Goal: Information Seeking & Learning: Learn about a topic

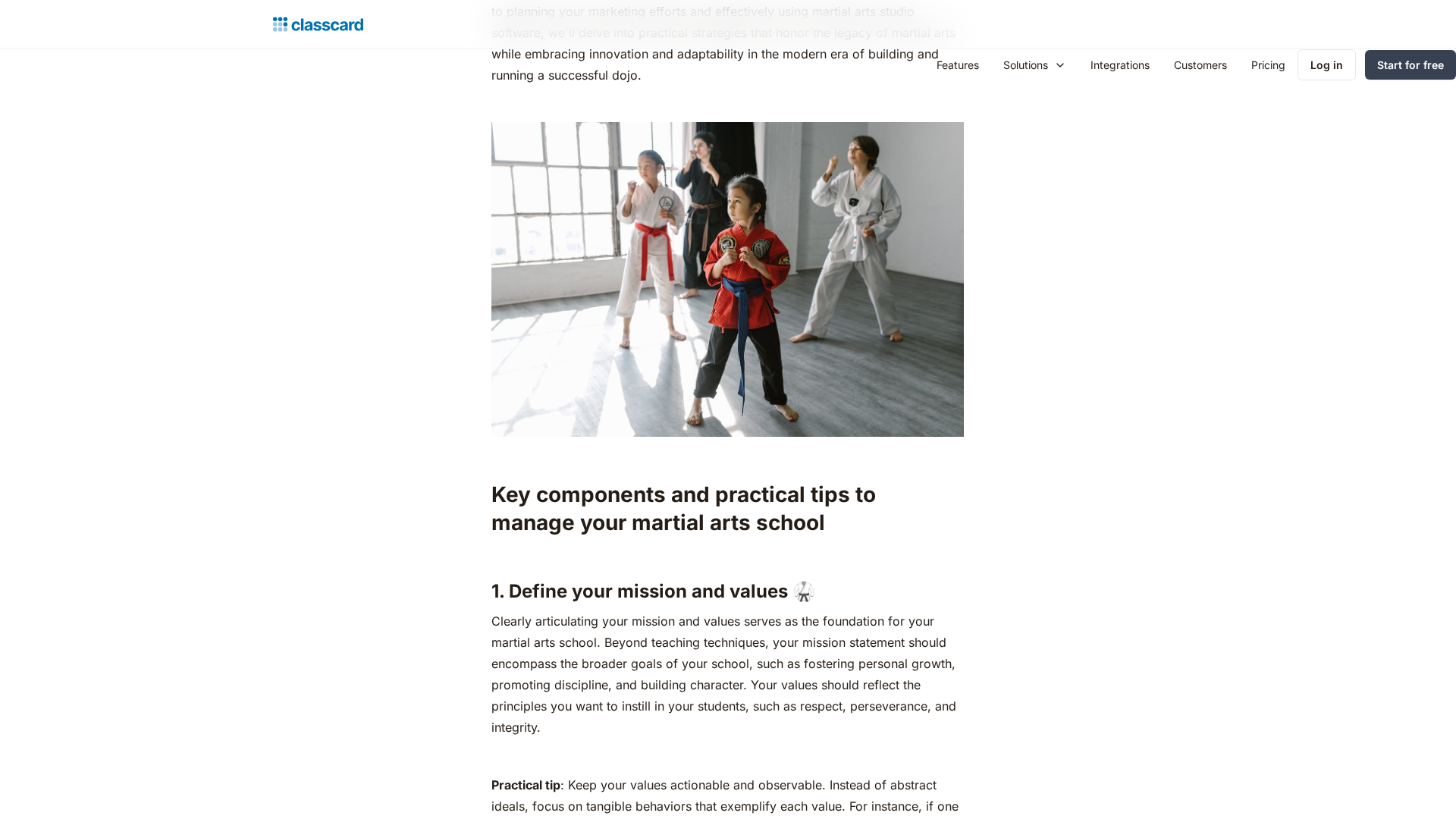
scroll to position [2264, 0]
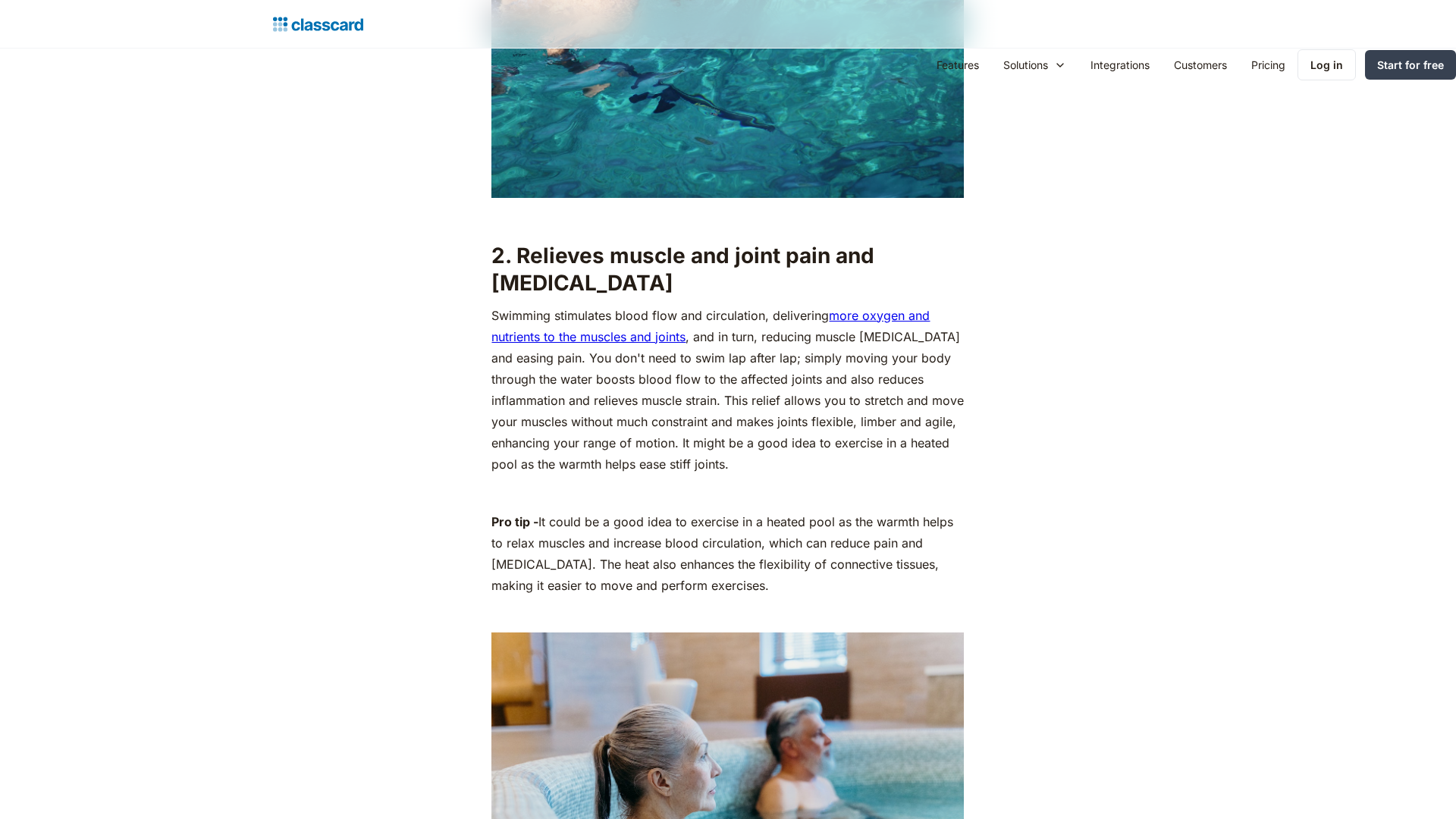
scroll to position [3002, 0]
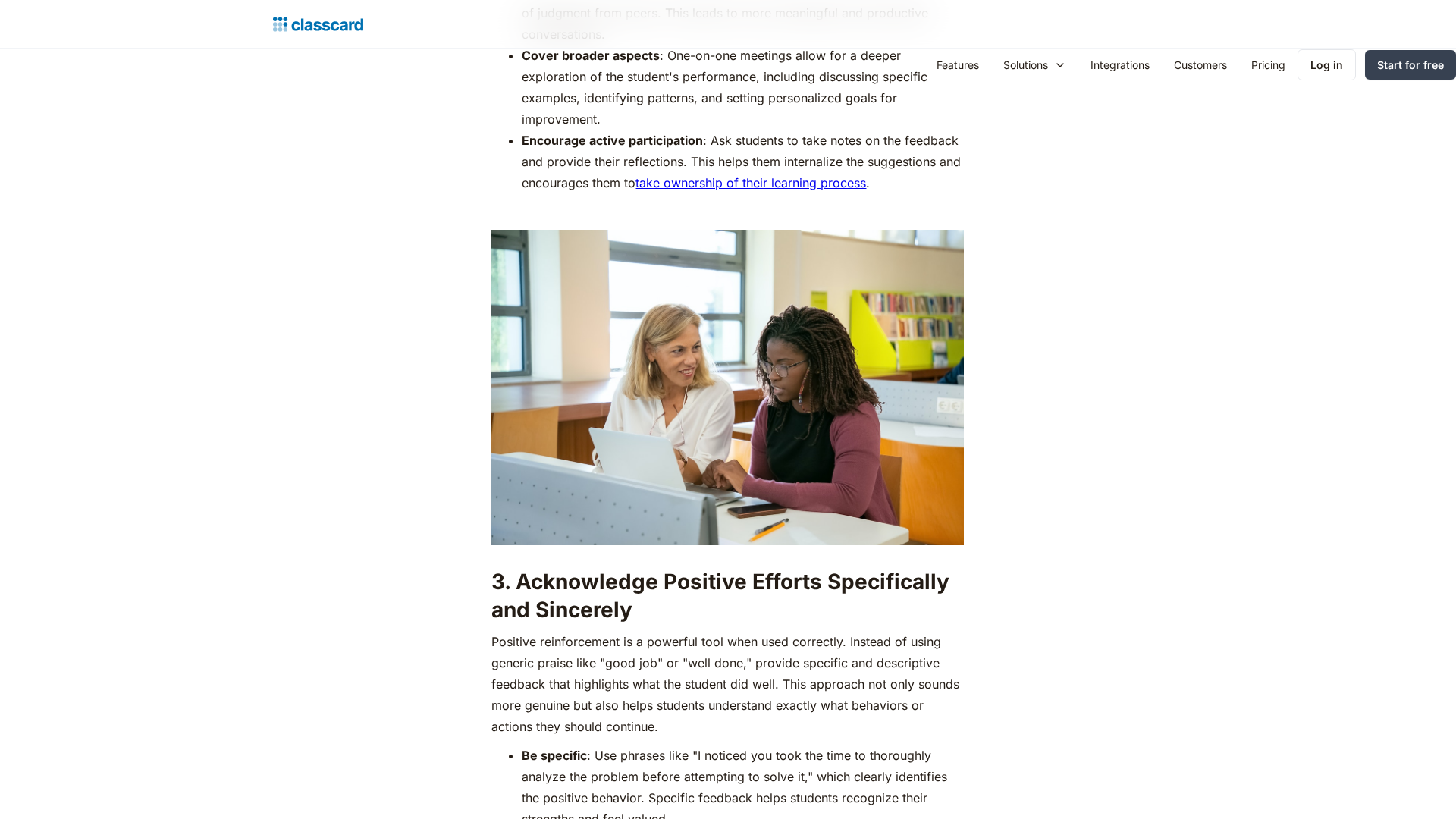
scroll to position [3002, 0]
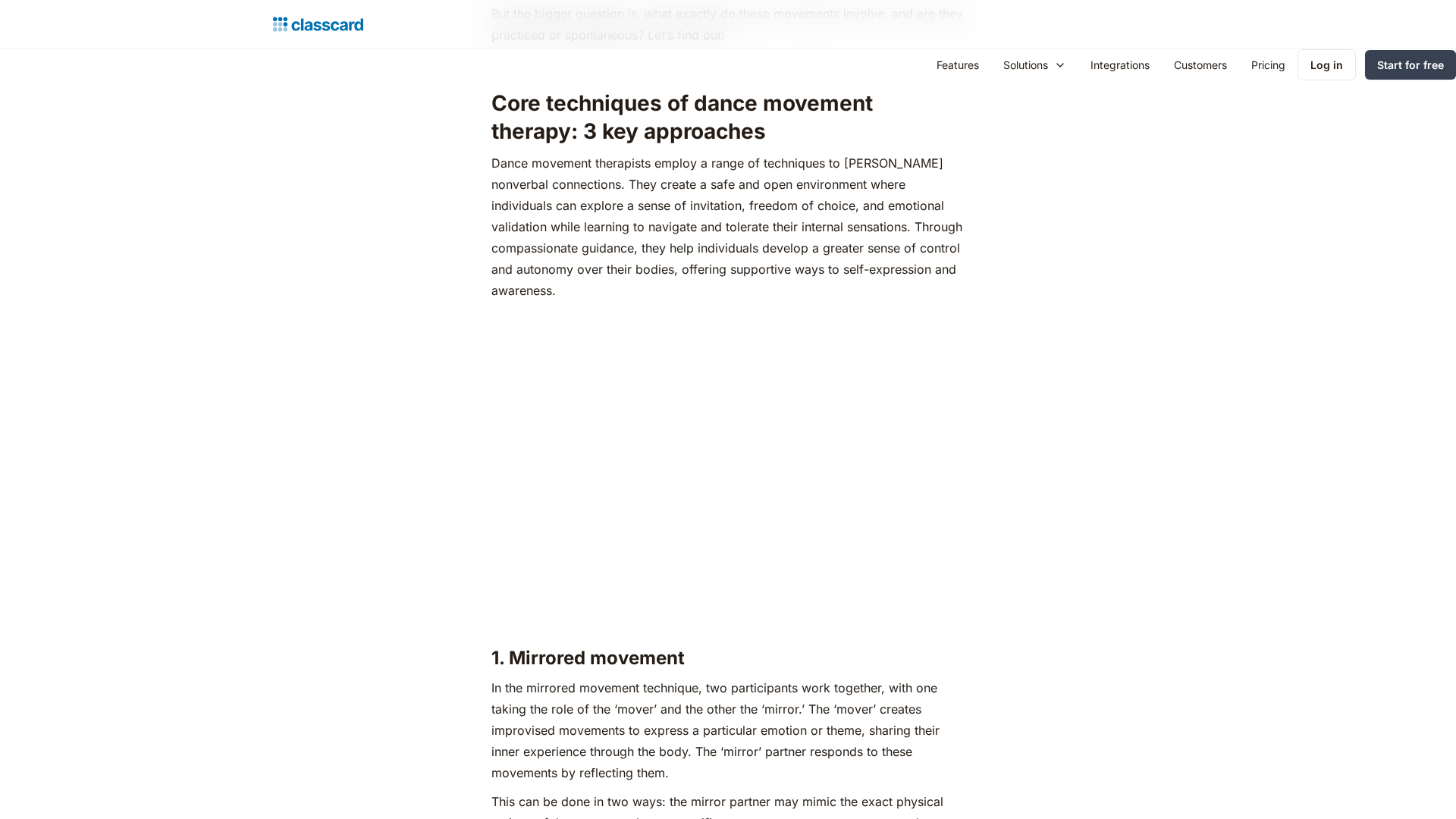
scroll to position [3002, 0]
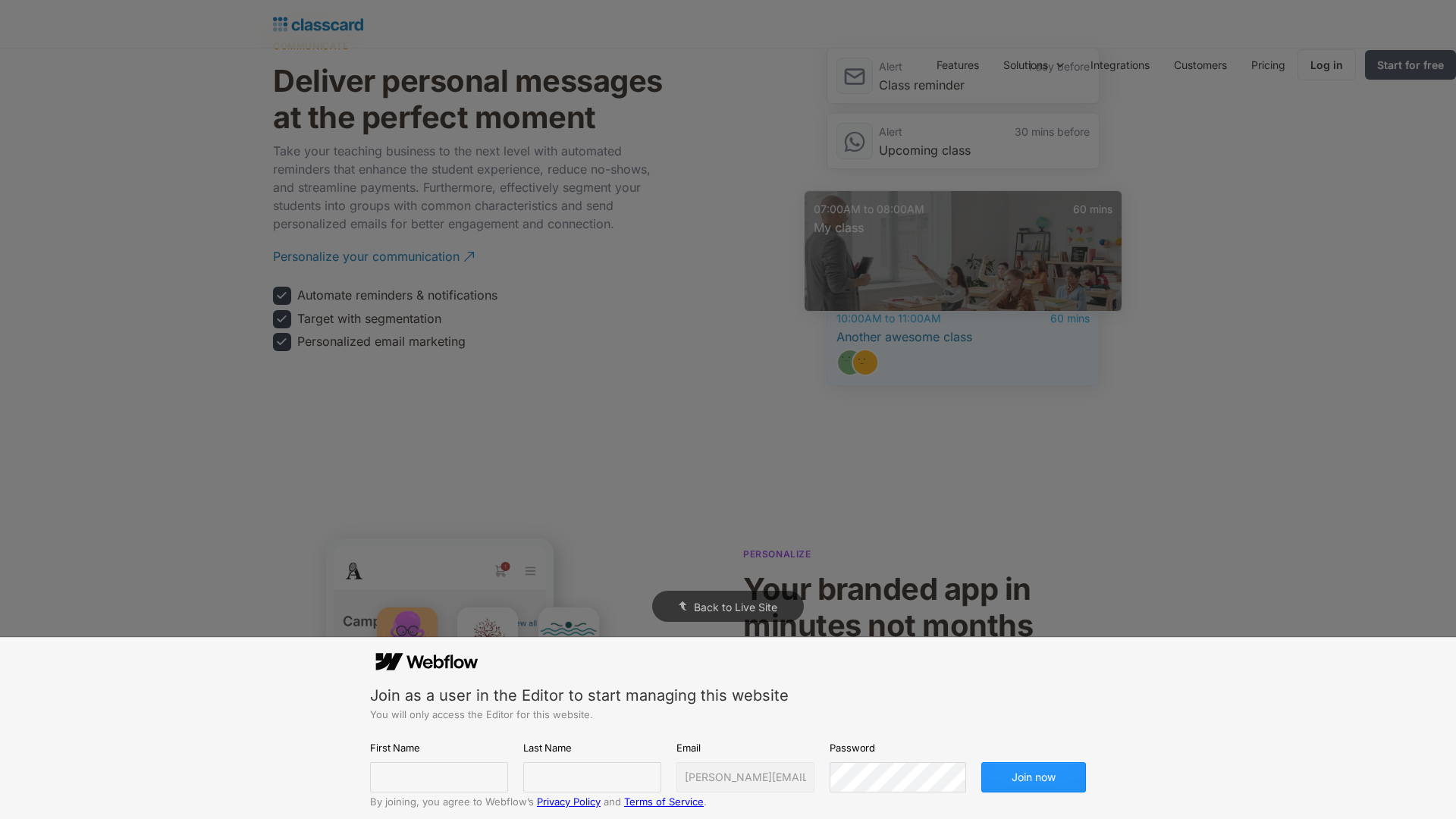
scroll to position [3002, 0]
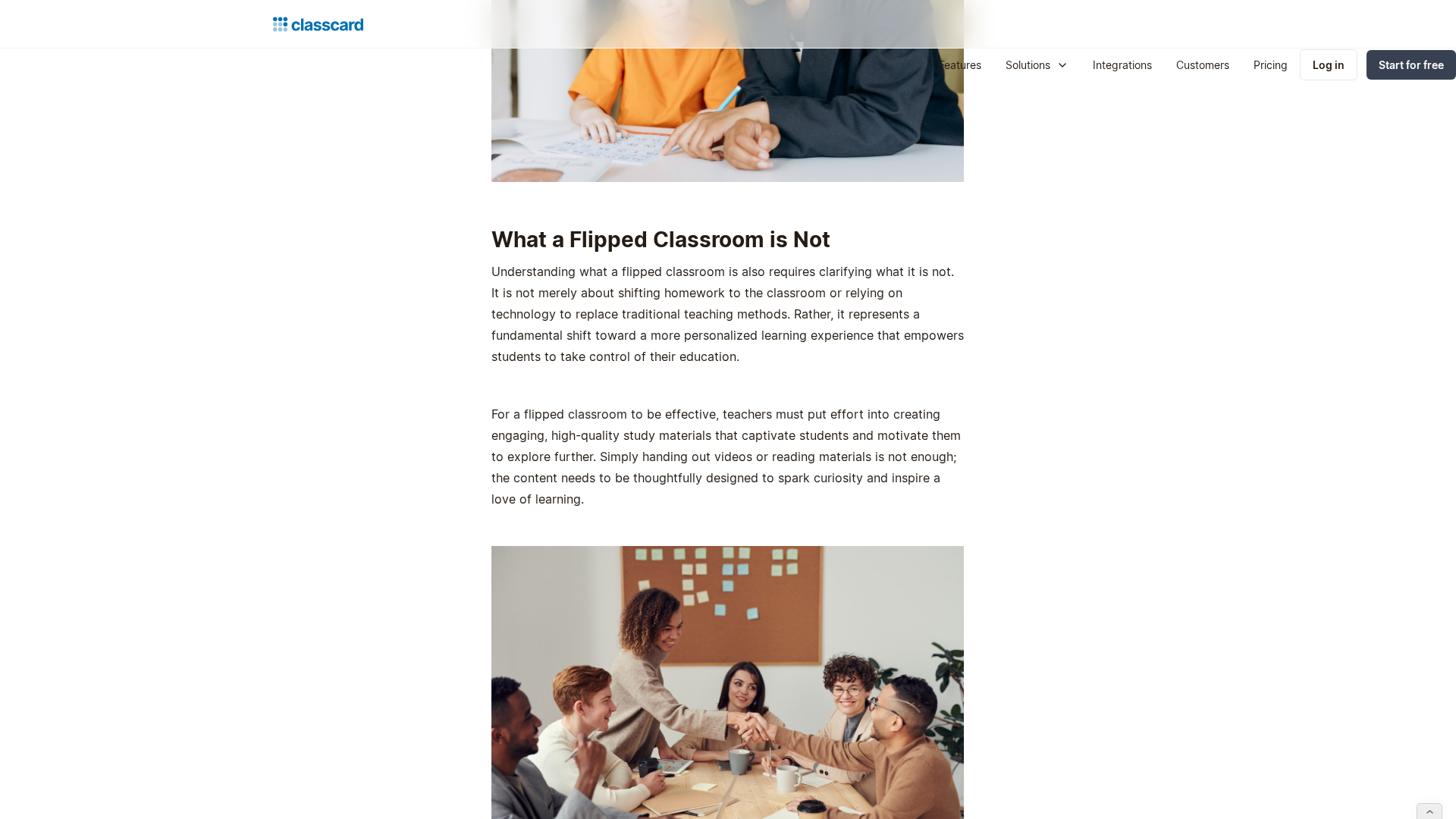
scroll to position [3002, 0]
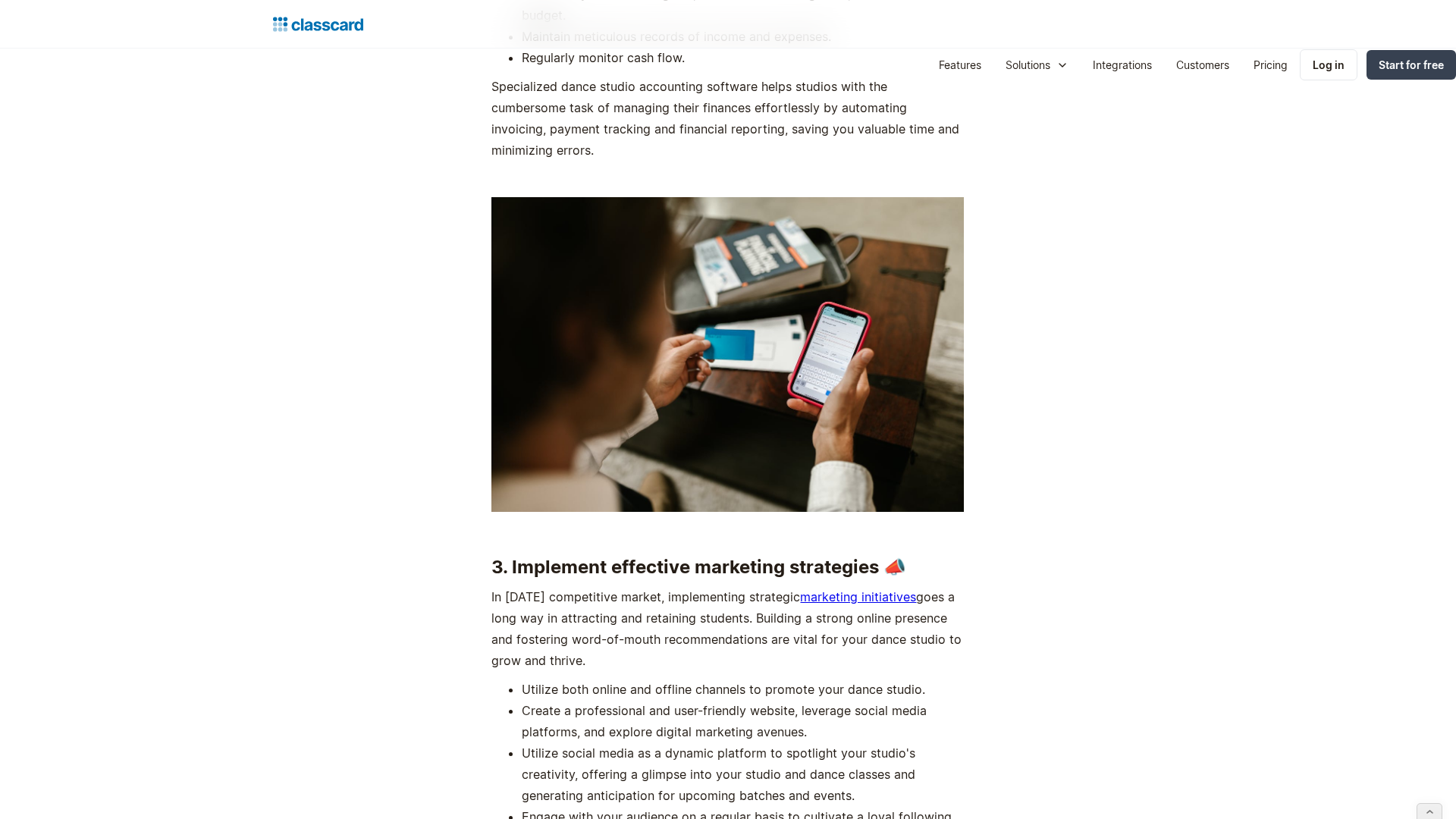
scroll to position [3292, 0]
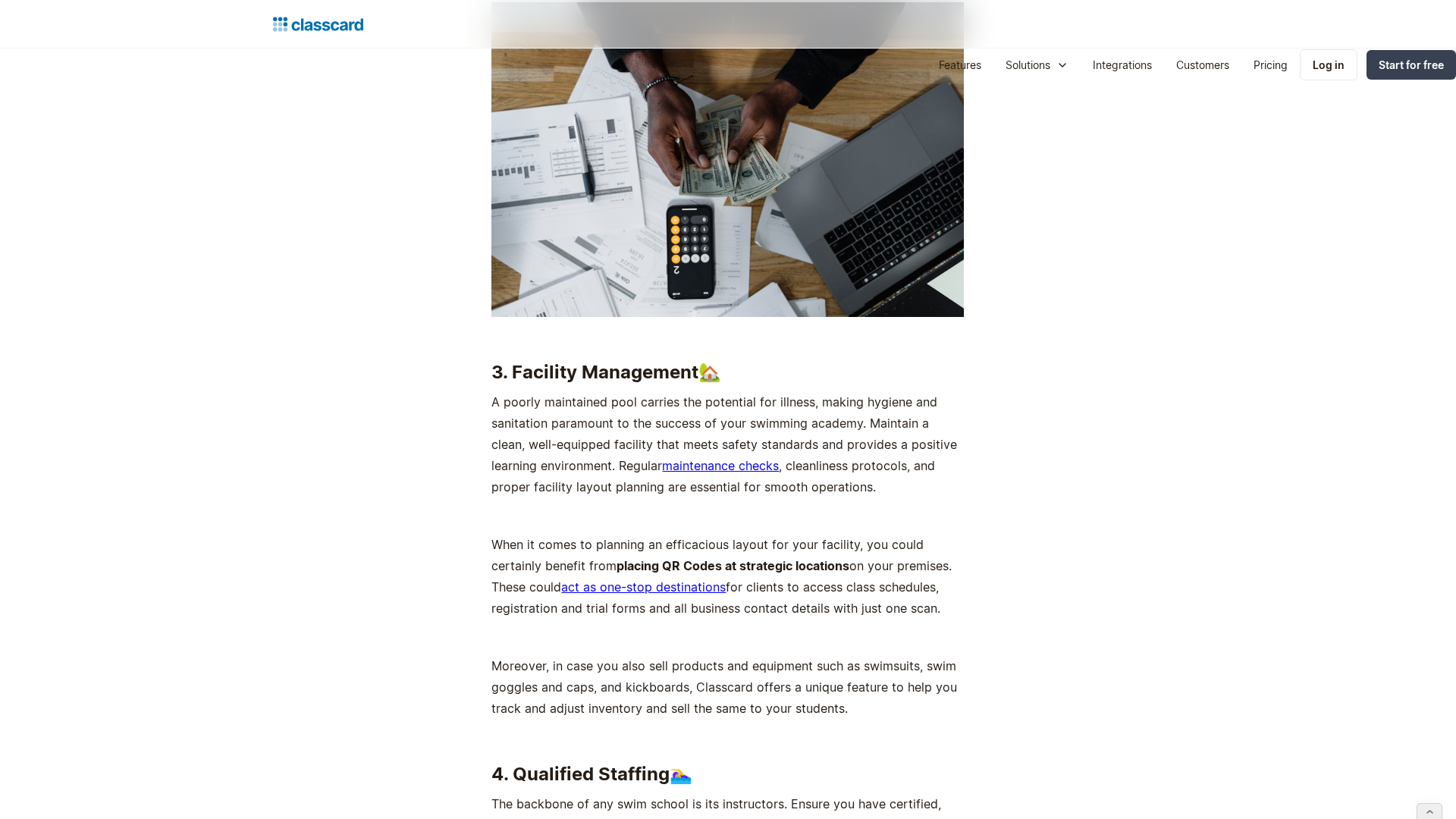
scroll to position [3002, 0]
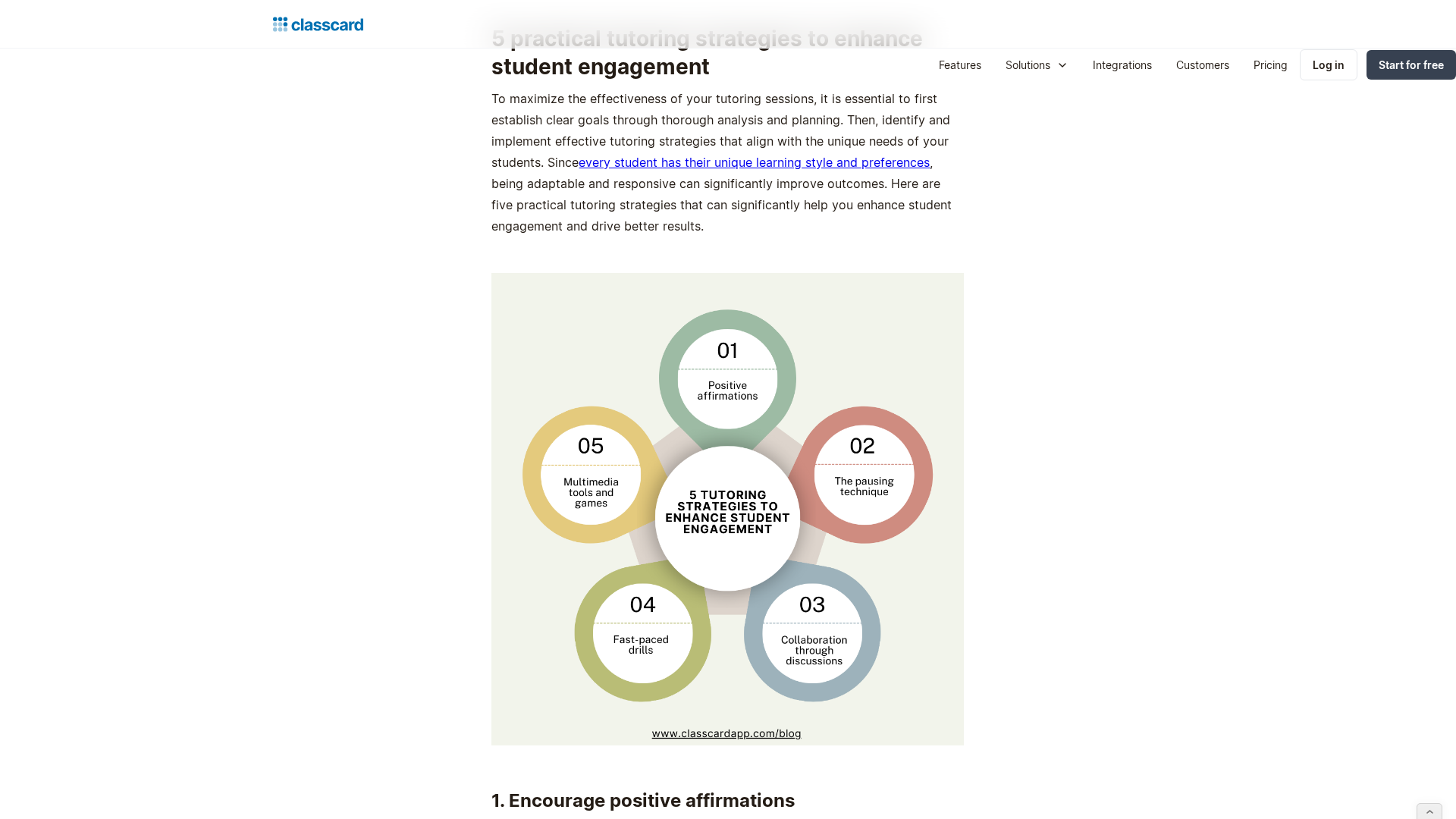
scroll to position [3002, 0]
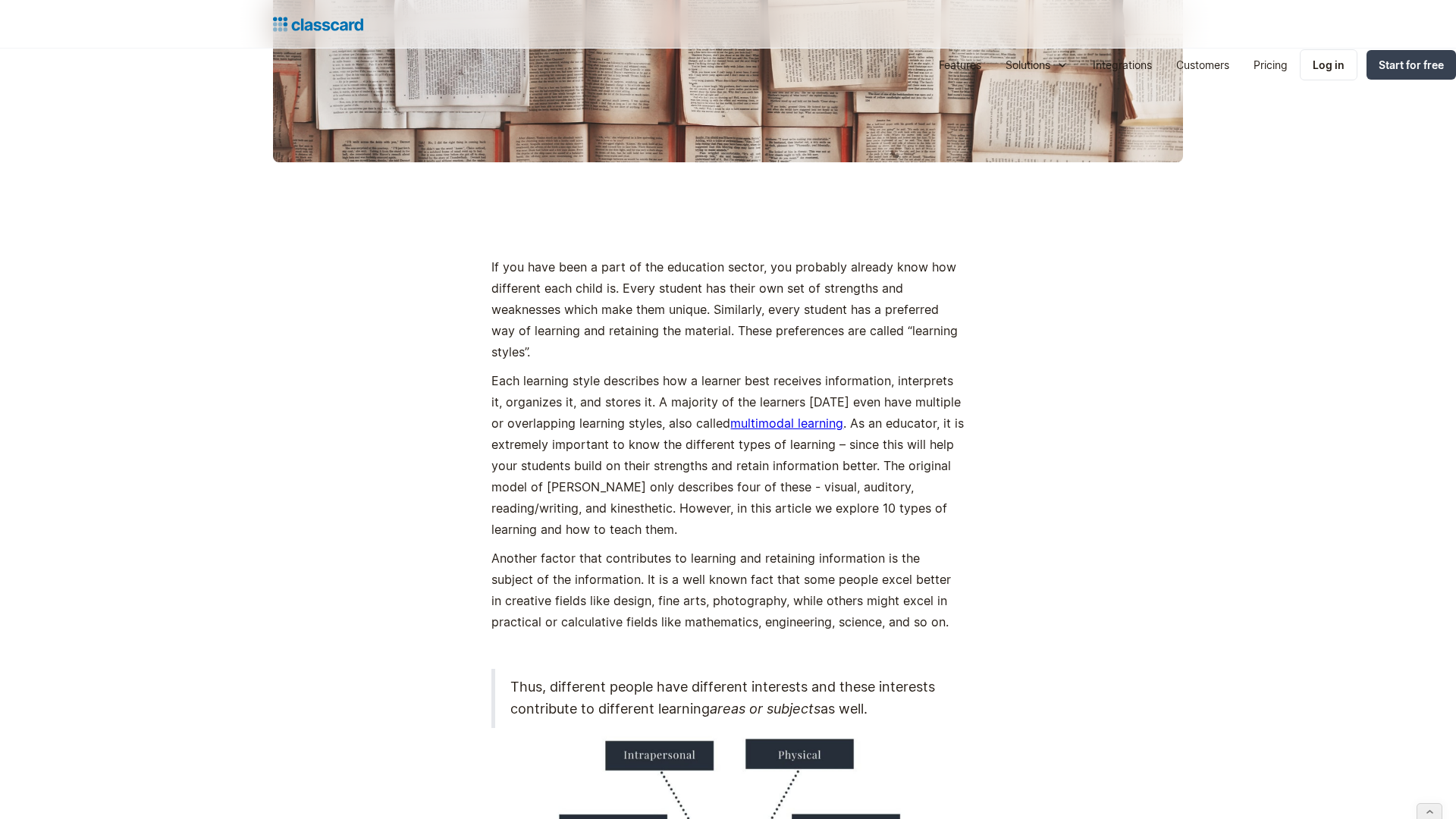
scroll to position [2264, 0]
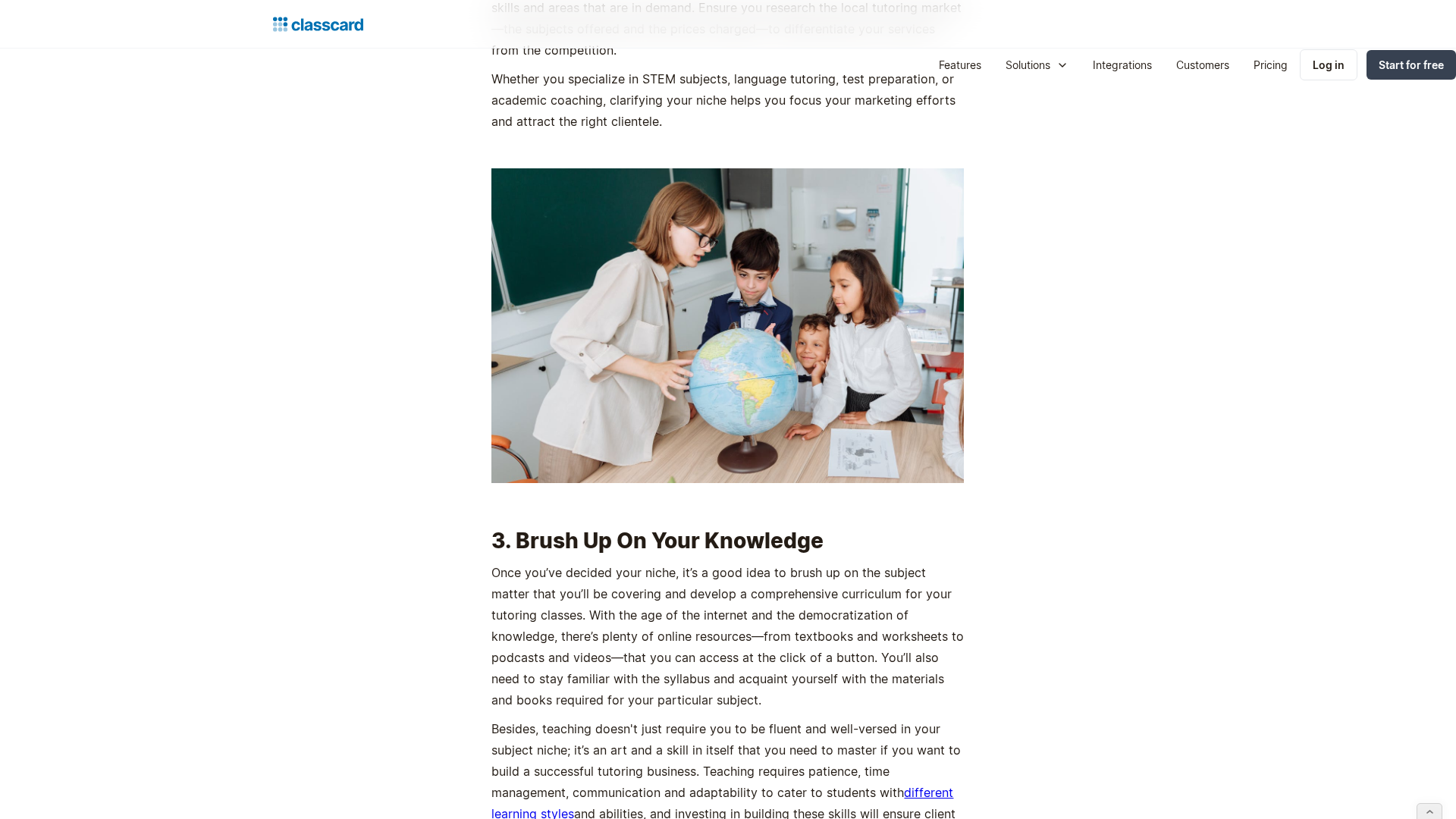
scroll to position [3002, 0]
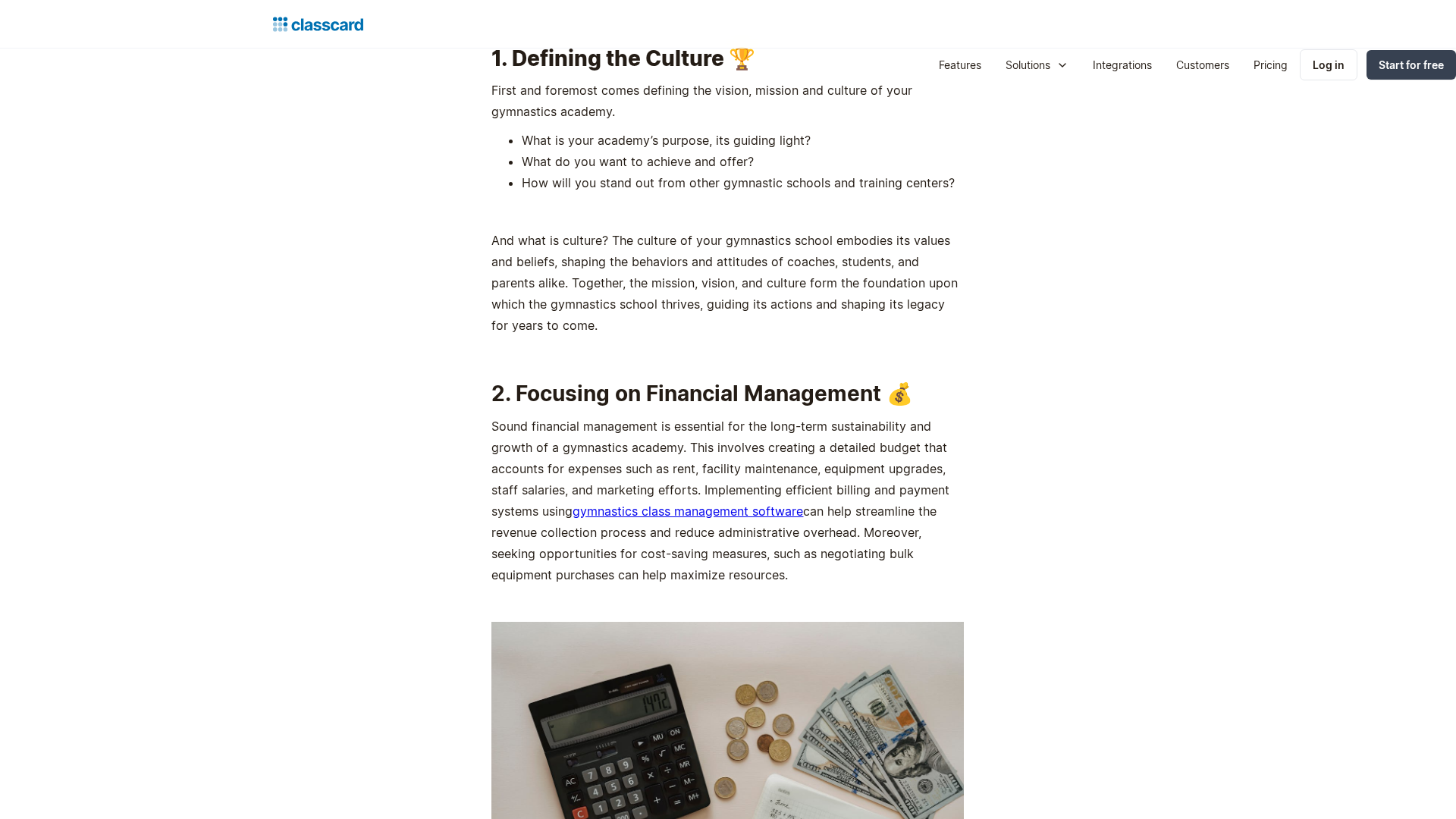
scroll to position [2553, 0]
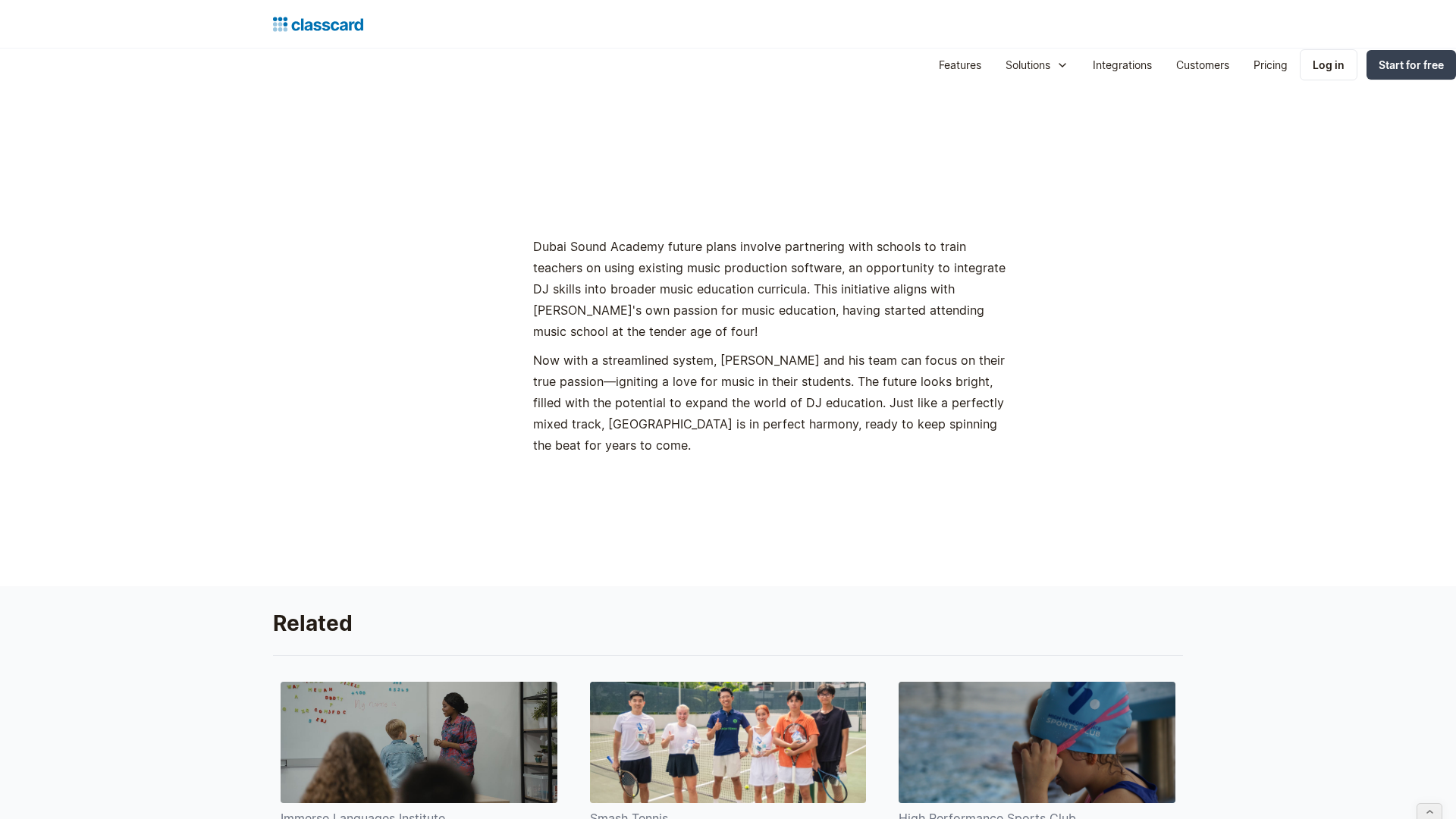
scroll to position [2913, 0]
